Goal: Task Accomplishment & Management: Manage account settings

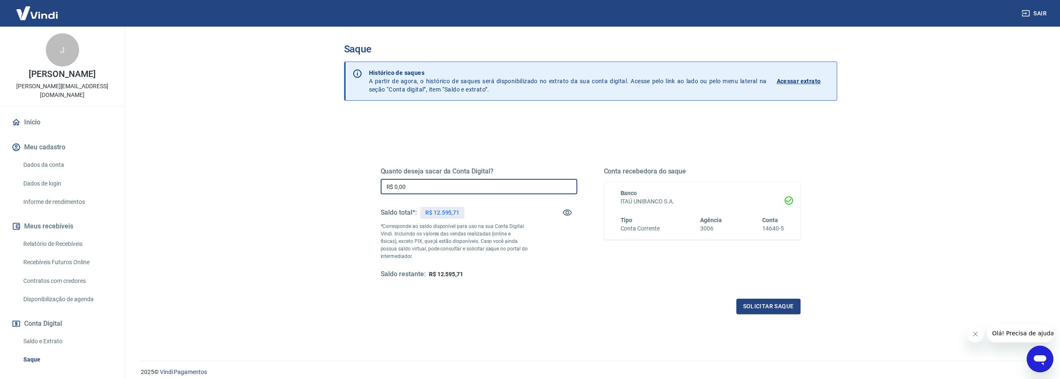
click at [484, 190] on input "R$ 0,00" at bounding box center [479, 186] width 197 height 15
type input "R$ 12.595,71"
click at [784, 303] on button "Solicitar saque" at bounding box center [768, 306] width 64 height 15
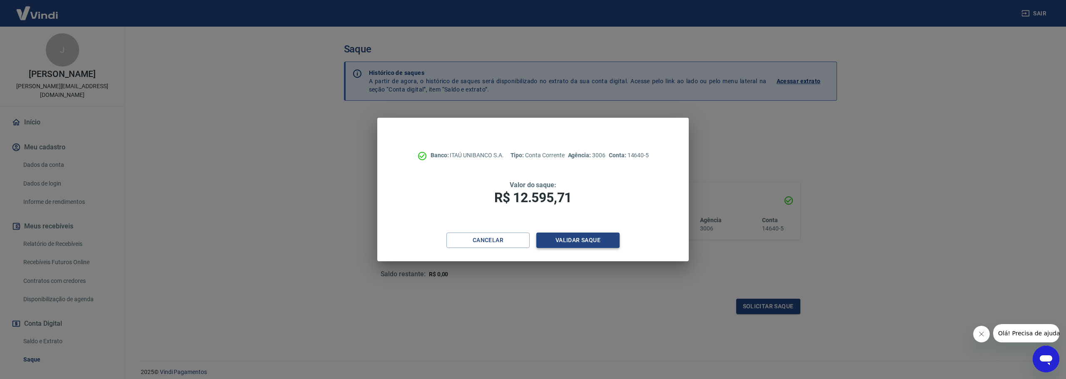
click at [567, 248] on button "Validar saque" at bounding box center [577, 240] width 83 height 15
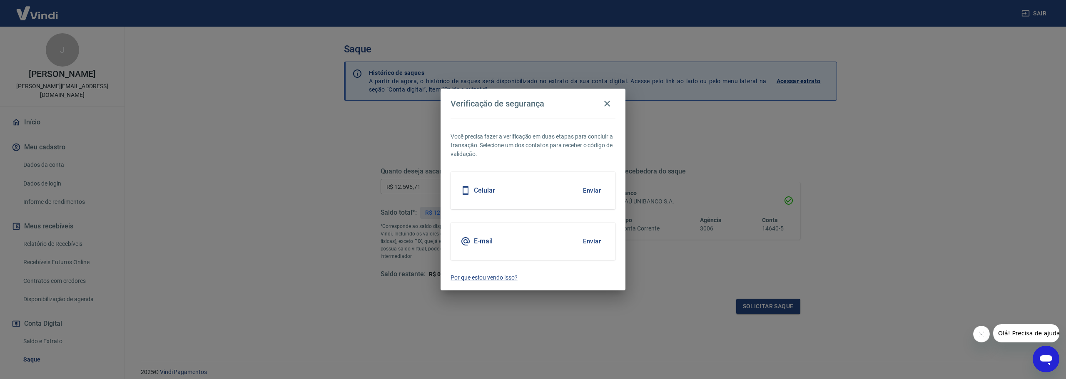
click at [597, 241] on button "Enviar" at bounding box center [591, 241] width 27 height 17
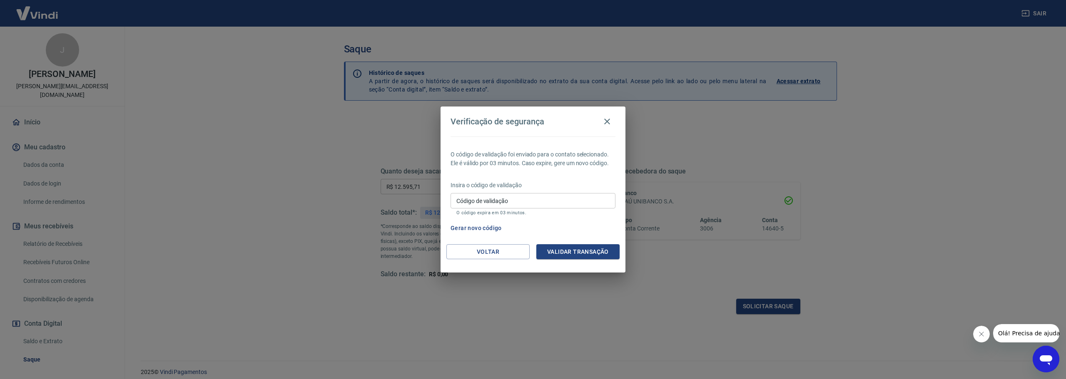
click at [572, 197] on input "Código de validação" at bounding box center [533, 200] width 165 height 15
paste input "128454"
type input "128454"
click at [595, 246] on button "Validar transação" at bounding box center [577, 251] width 83 height 15
